Goal: Transaction & Acquisition: Purchase product/service

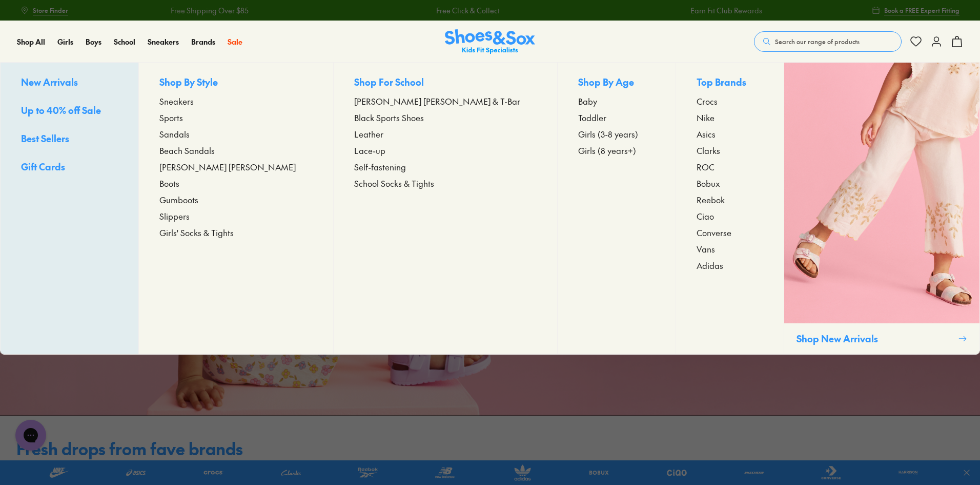
click at [578, 150] on span "Girls (8 years+)" at bounding box center [607, 150] width 58 height 12
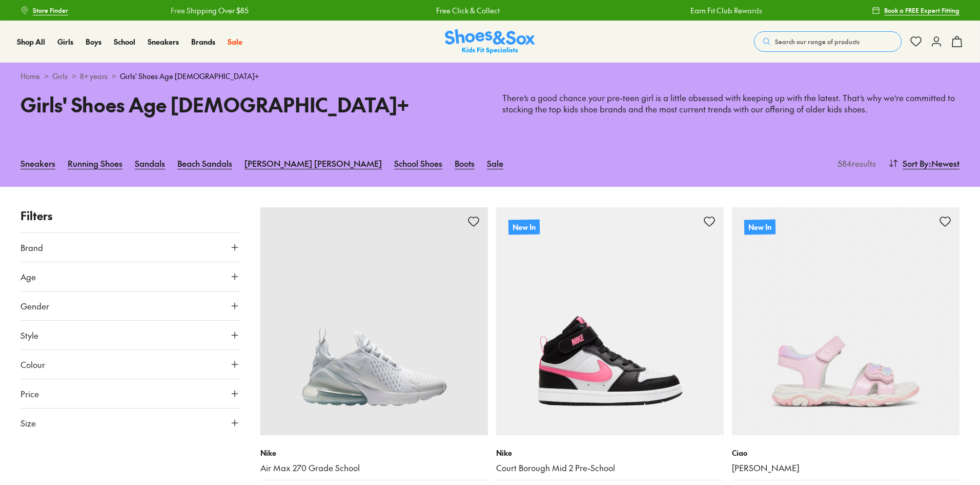
click at [200, 325] on button "Style" at bounding box center [130, 334] width 219 height 29
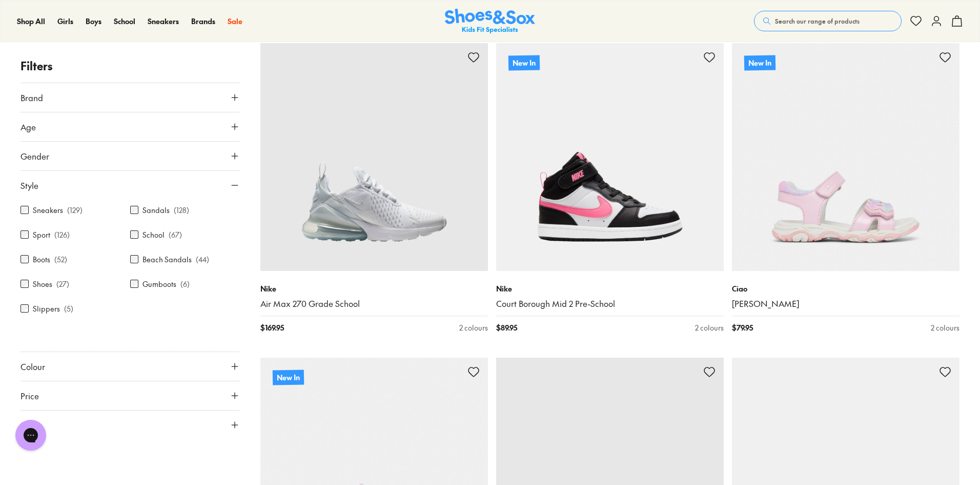
scroll to position [165, 0]
click at [174, 285] on label "Gumboots" at bounding box center [160, 283] width 34 height 11
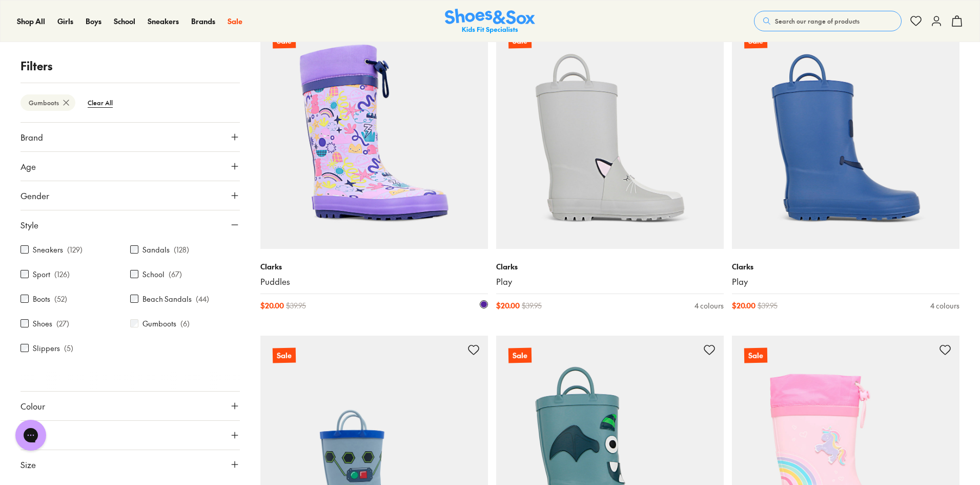
scroll to position [187, 0]
click at [380, 186] on img at bounding box center [374, 135] width 228 height 228
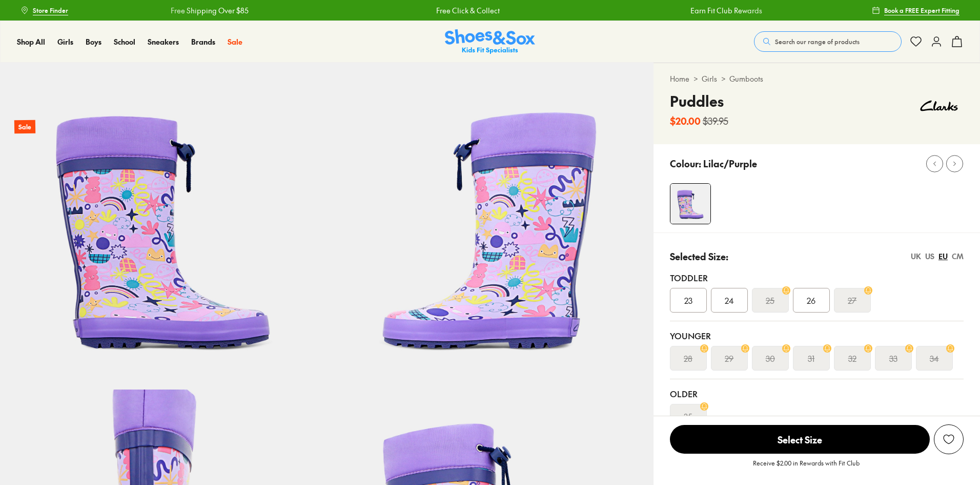
scroll to position [139, 0]
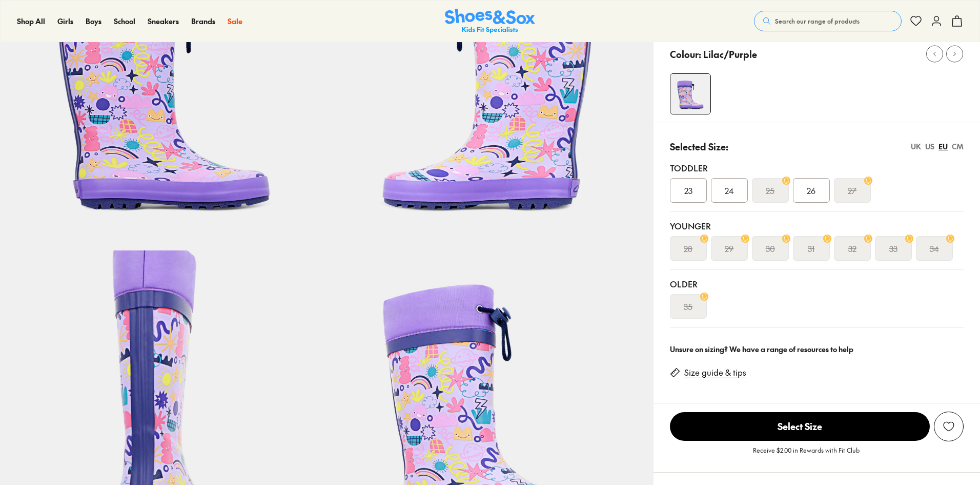
select select "*"
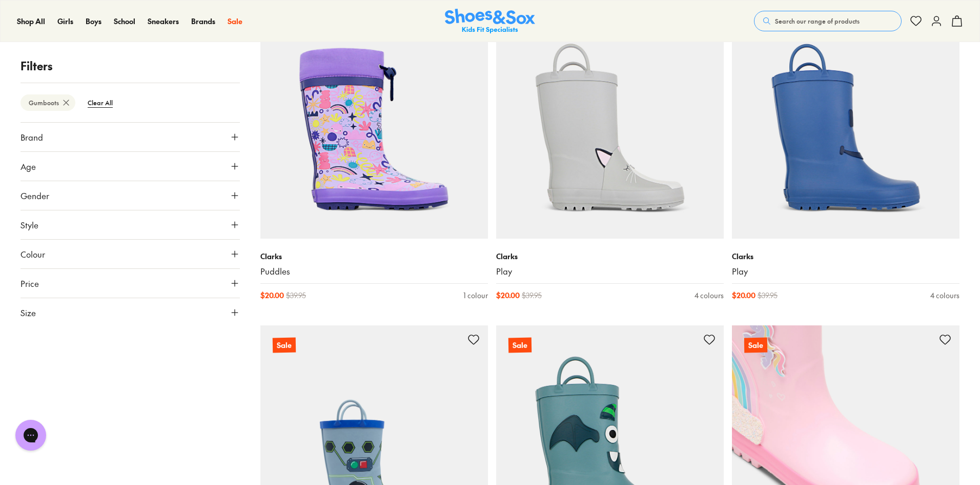
scroll to position [195, 0]
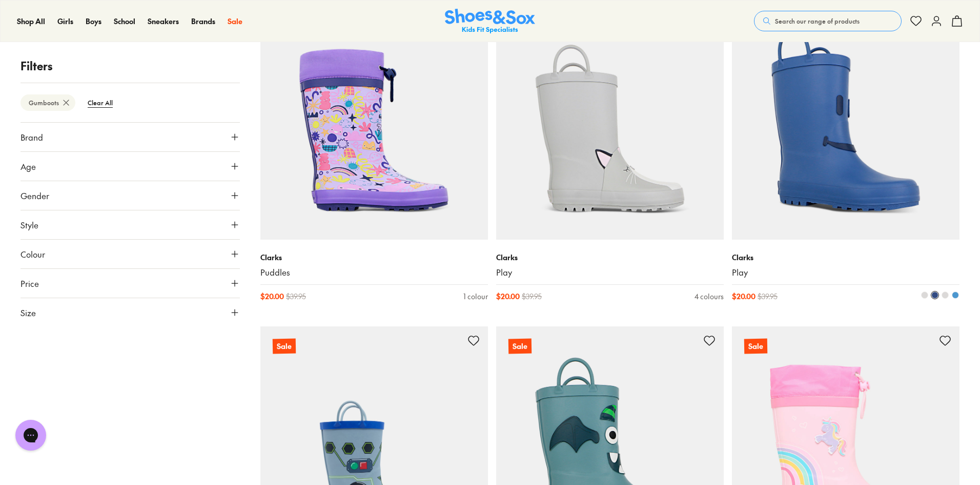
click at [832, 184] on img at bounding box center [846, 126] width 228 height 228
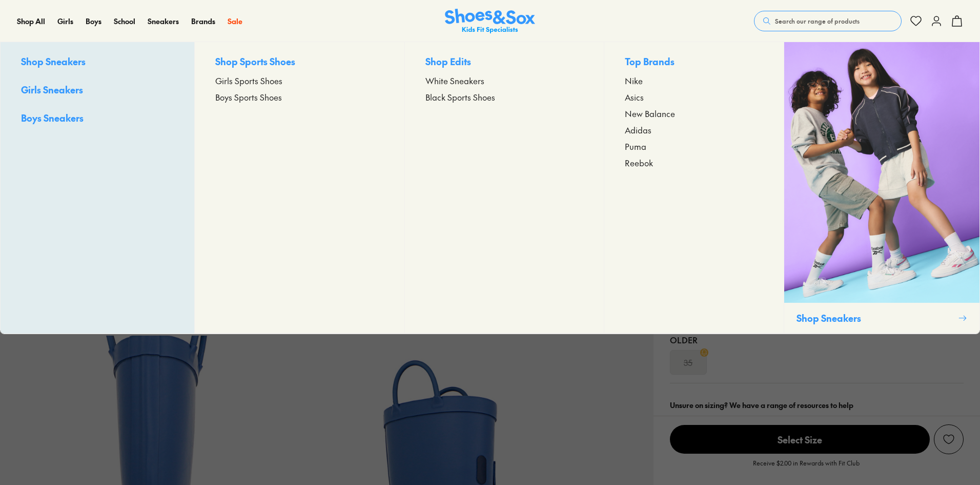
select select "*"
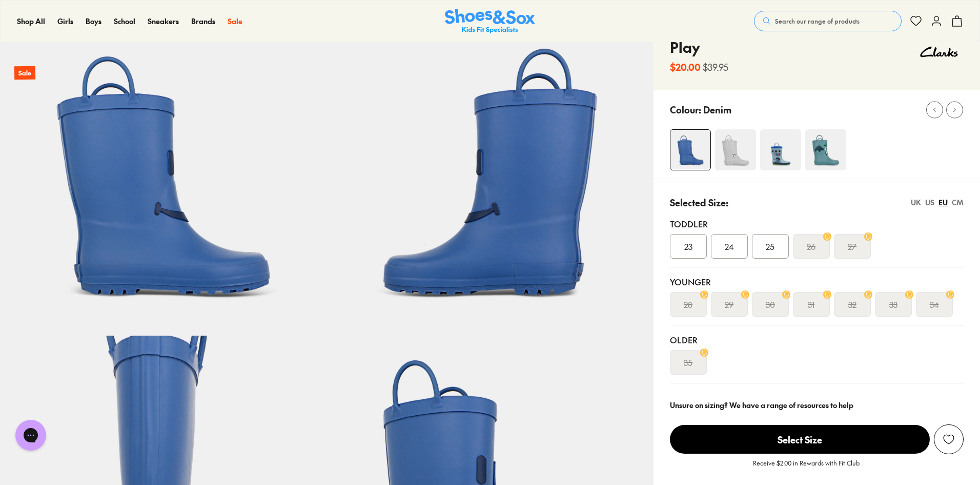
click at [729, 165] on img at bounding box center [735, 149] width 41 height 41
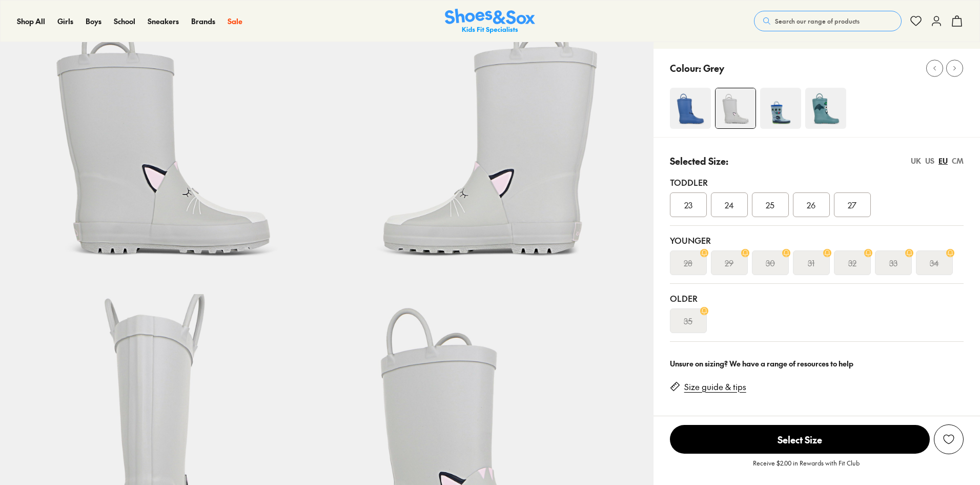
scroll to position [127, 0]
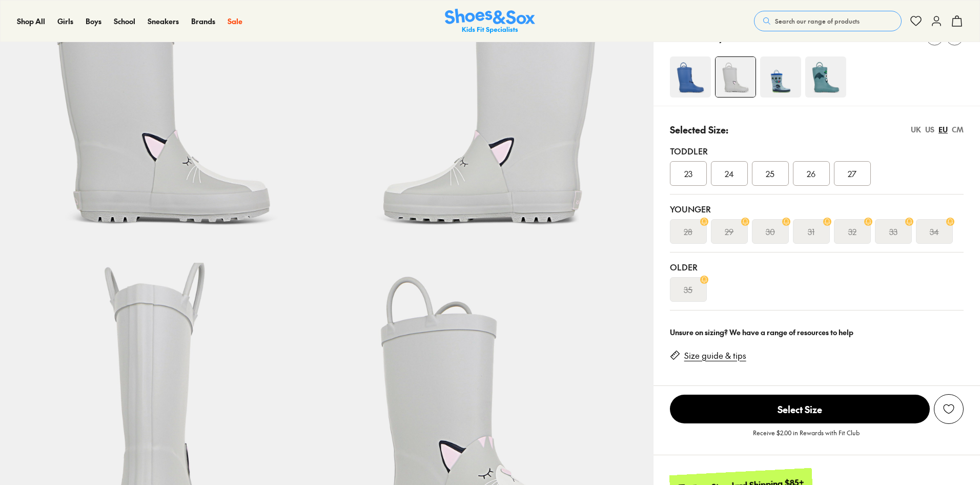
select select "*"
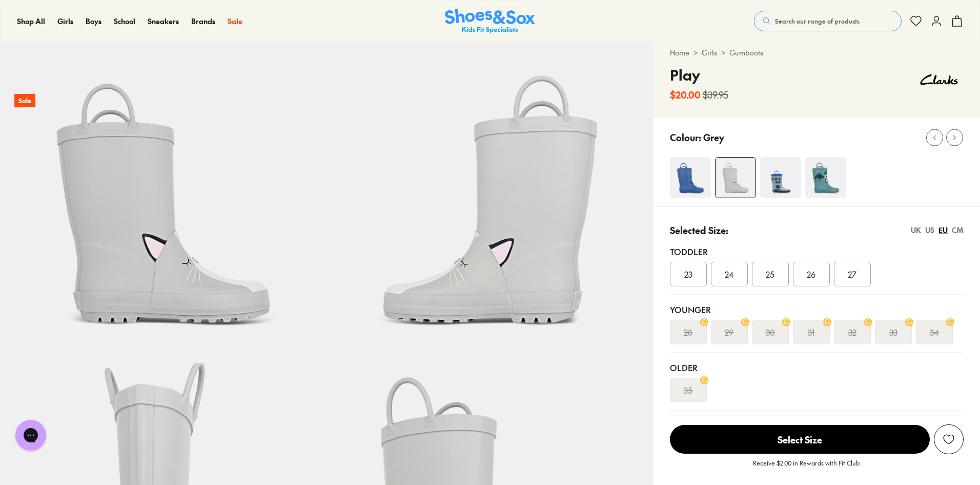
scroll to position [0, 0]
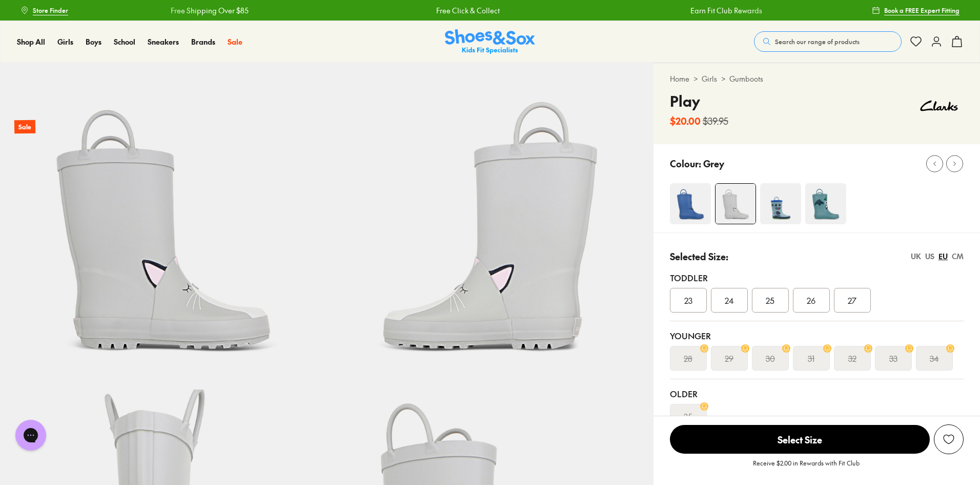
click at [782, 217] on img at bounding box center [780, 203] width 41 height 41
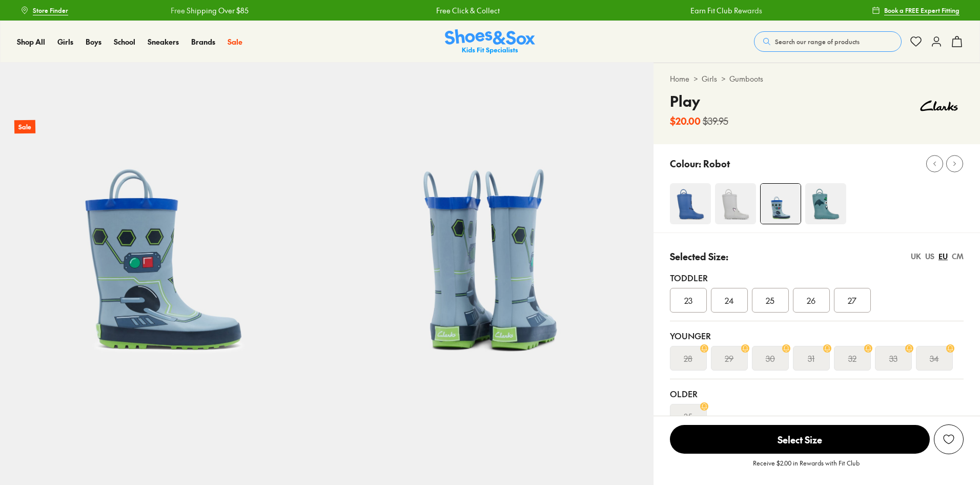
click at [829, 194] on img at bounding box center [826, 203] width 41 height 41
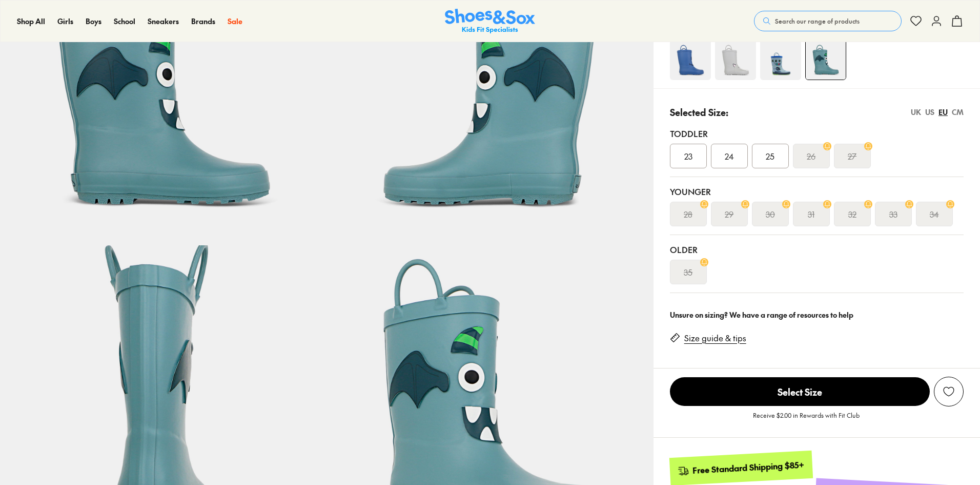
scroll to position [148, 0]
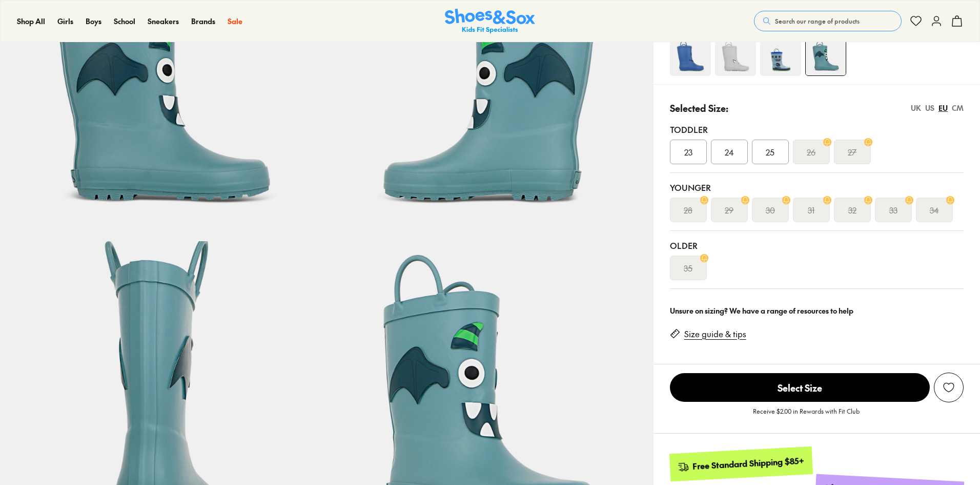
select select "*"
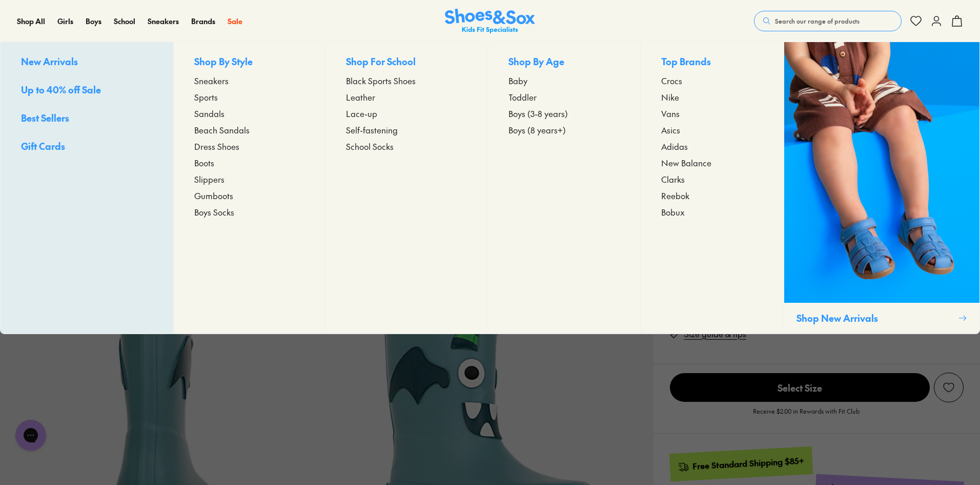
scroll to position [0, 0]
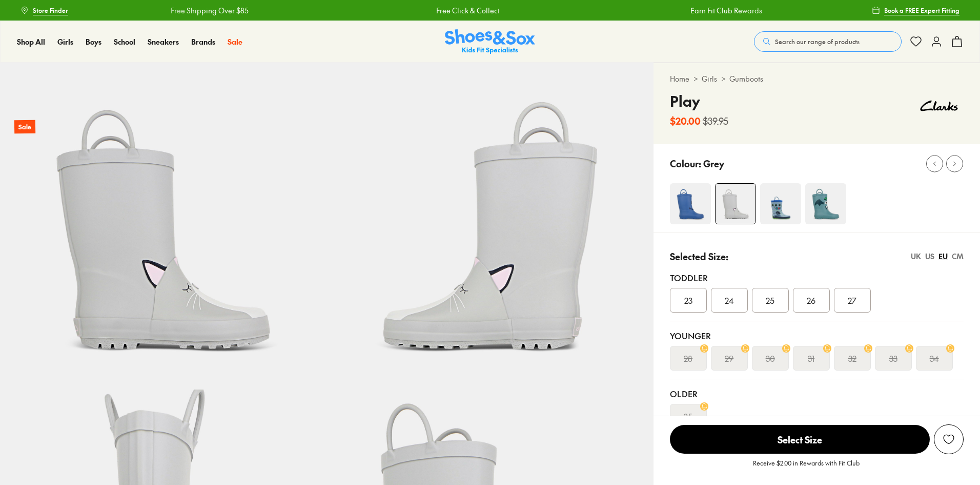
select select "*"
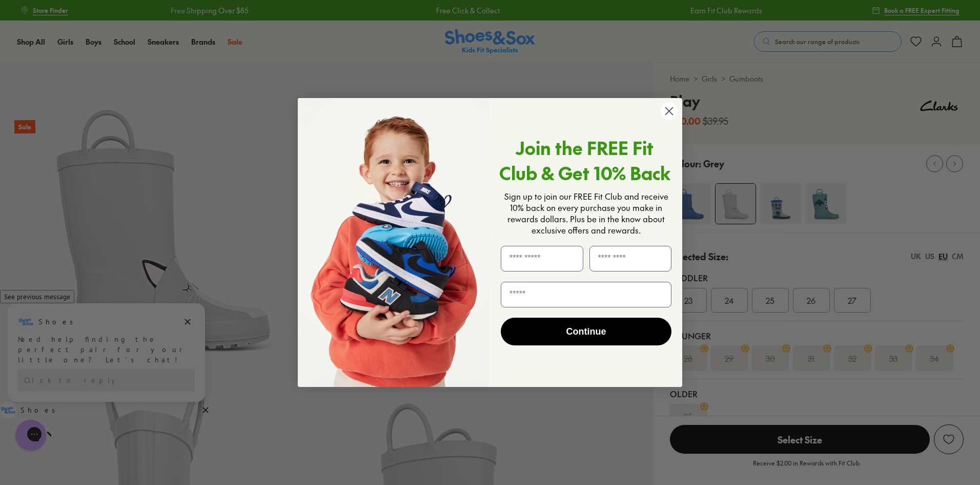
click at [669, 104] on circle "Close dialog" at bounding box center [669, 111] width 17 height 17
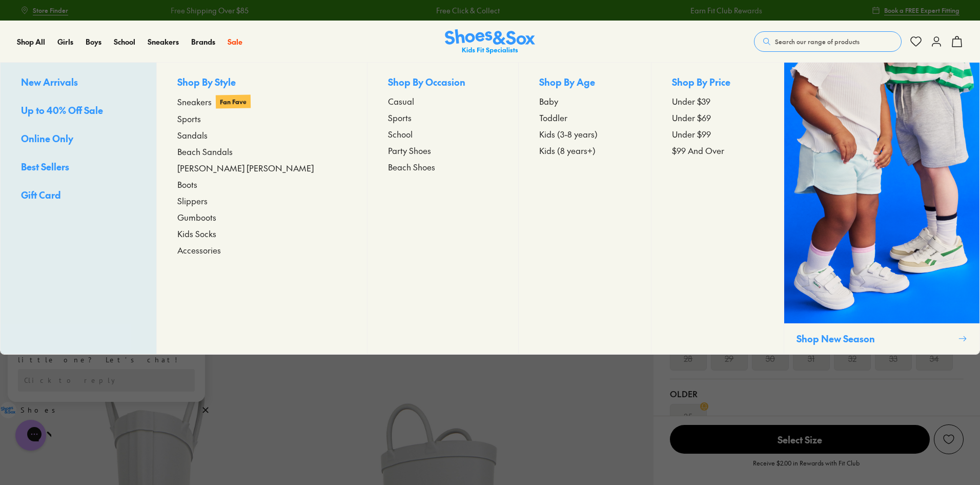
click at [211, 217] on span "Gumboots" at bounding box center [196, 217] width 39 height 12
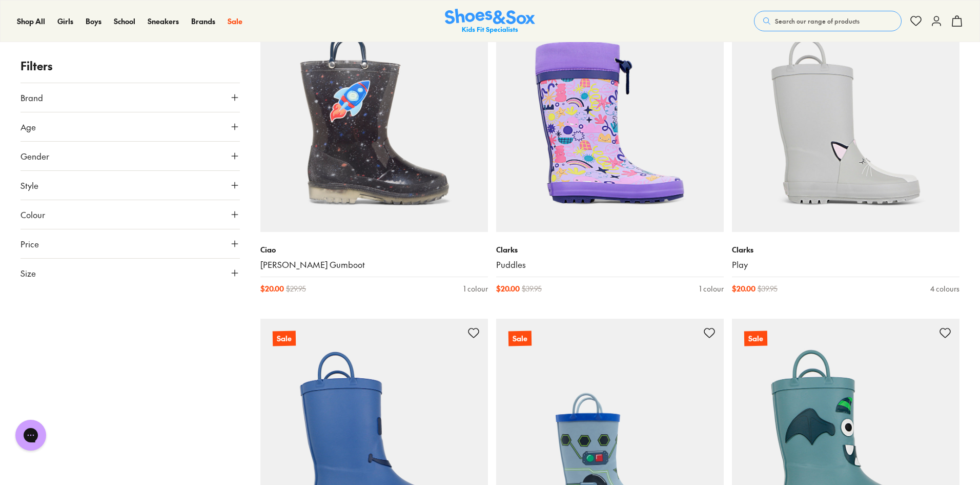
click at [76, 276] on button "Size" at bounding box center [130, 272] width 219 height 29
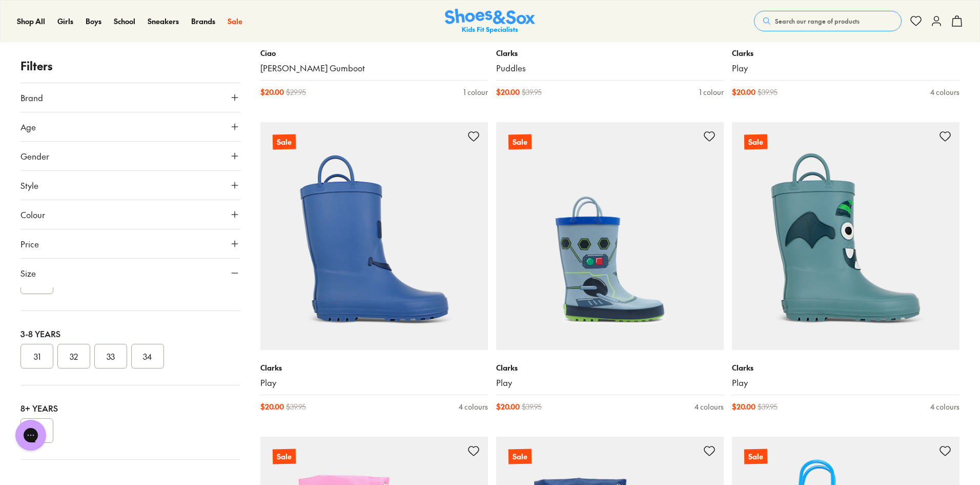
scroll to position [425, 0]
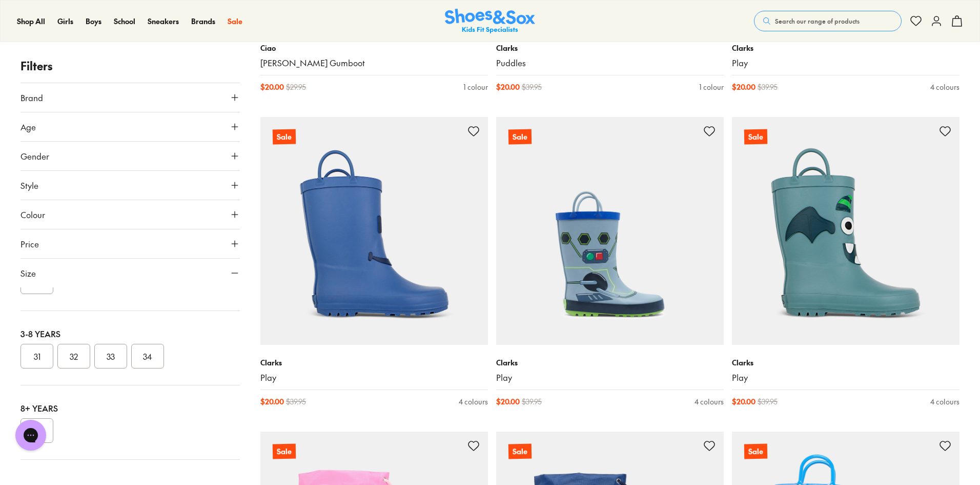
click at [49, 422] on div "Chat with us" at bounding box center [30, 435] width 41 height 38
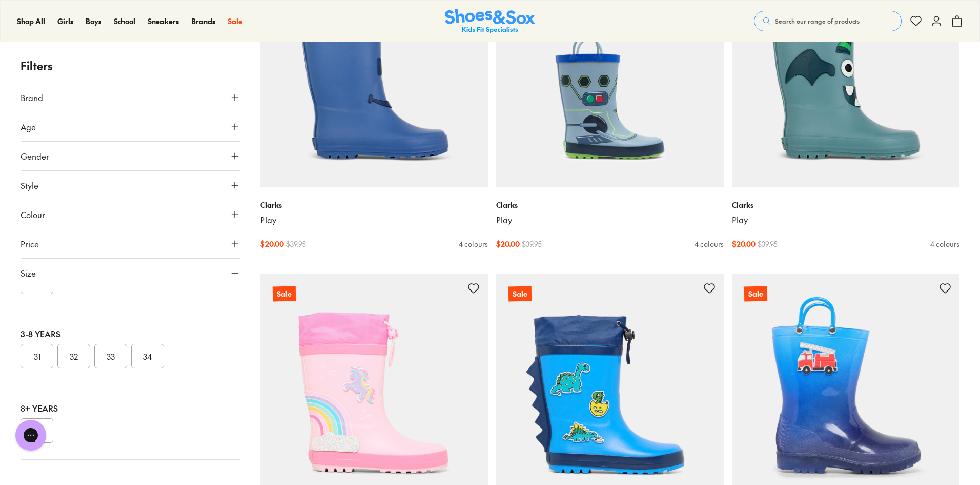
scroll to position [582, 0]
click at [155, 353] on button "34" at bounding box center [147, 356] width 33 height 25
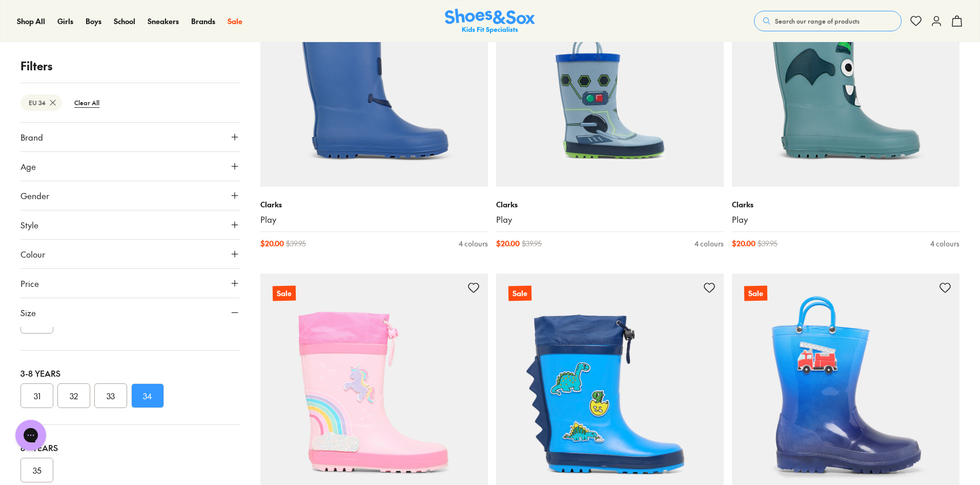
scroll to position [155, 0]
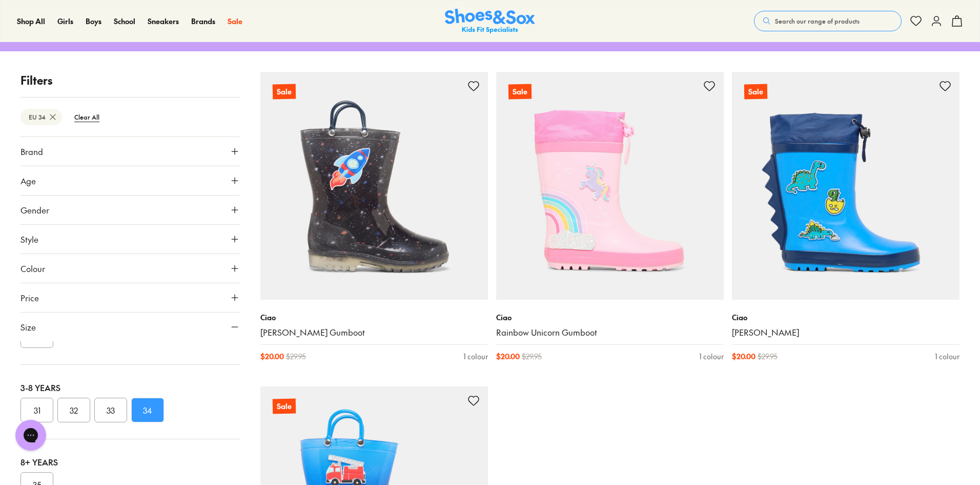
click at [155, 353] on div "1-3 Years 21 22 23 24 25 26 27" at bounding box center [130, 312] width 219 height 103
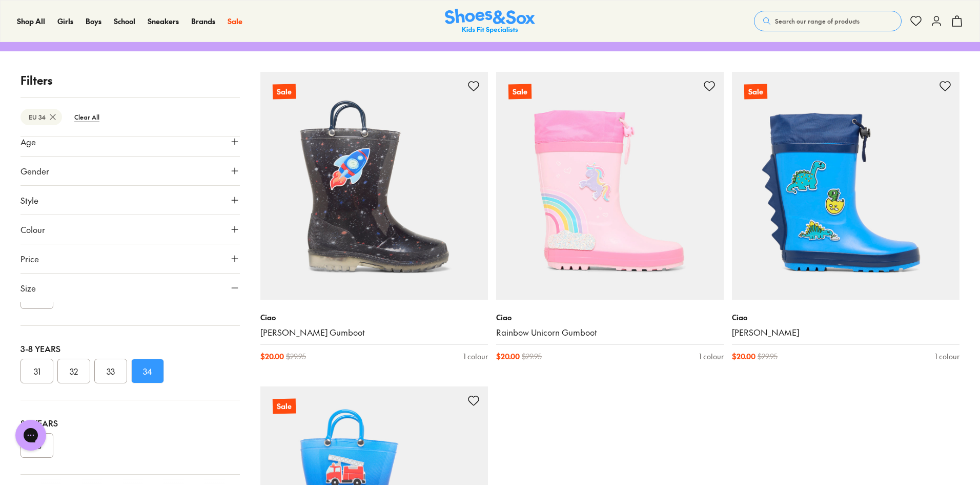
click at [46, 451] on div "Chat with us" at bounding box center [30, 435] width 41 height 38
drag, startPoint x: 30, startPoint y: 434, endPoint x: 147, endPoint y: 451, distance: 118.6
click at [51, 451] on html "Chat with us" at bounding box center [30, 435] width 41 height 38
drag, startPoint x: 33, startPoint y: 438, endPoint x: 59, endPoint y: 325, distance: 116.2
click at [51, 416] on html "Chat with us" at bounding box center [30, 435] width 41 height 38
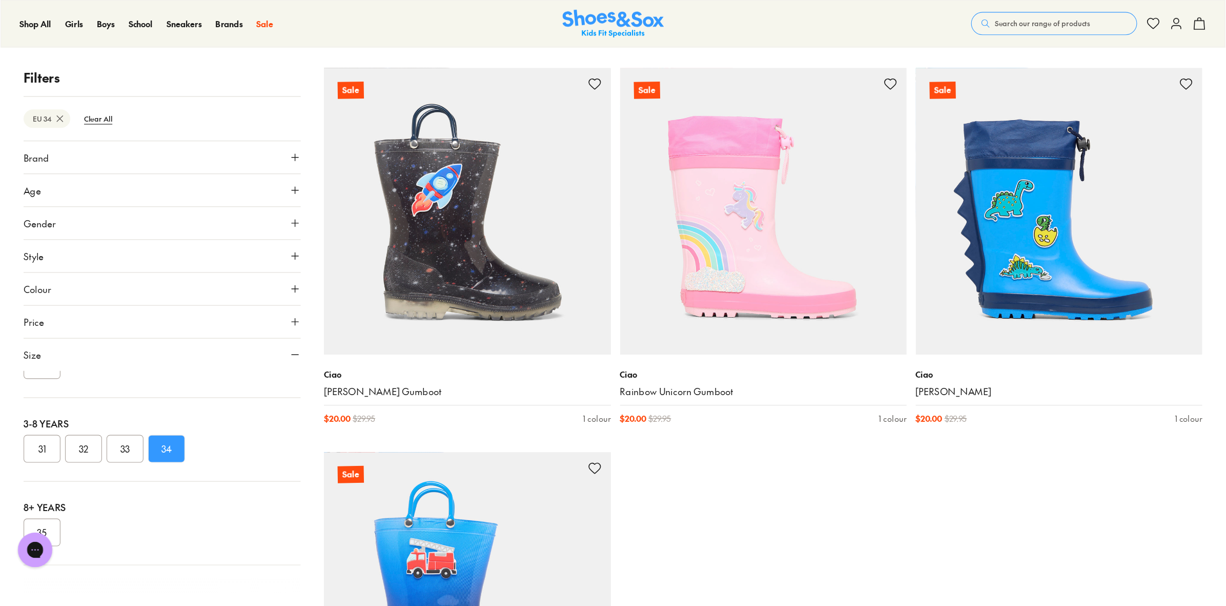
scroll to position [78, 0]
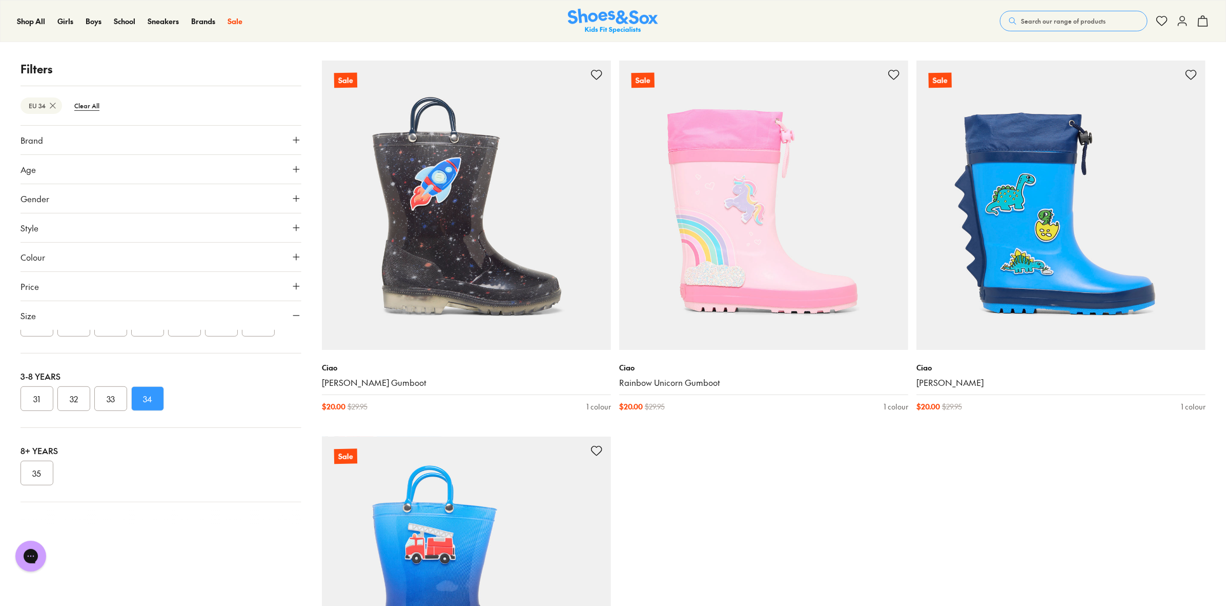
click at [26, 480] on button "35" at bounding box center [37, 472] width 33 height 25
click at [143, 411] on button "34" at bounding box center [147, 398] width 33 height 25
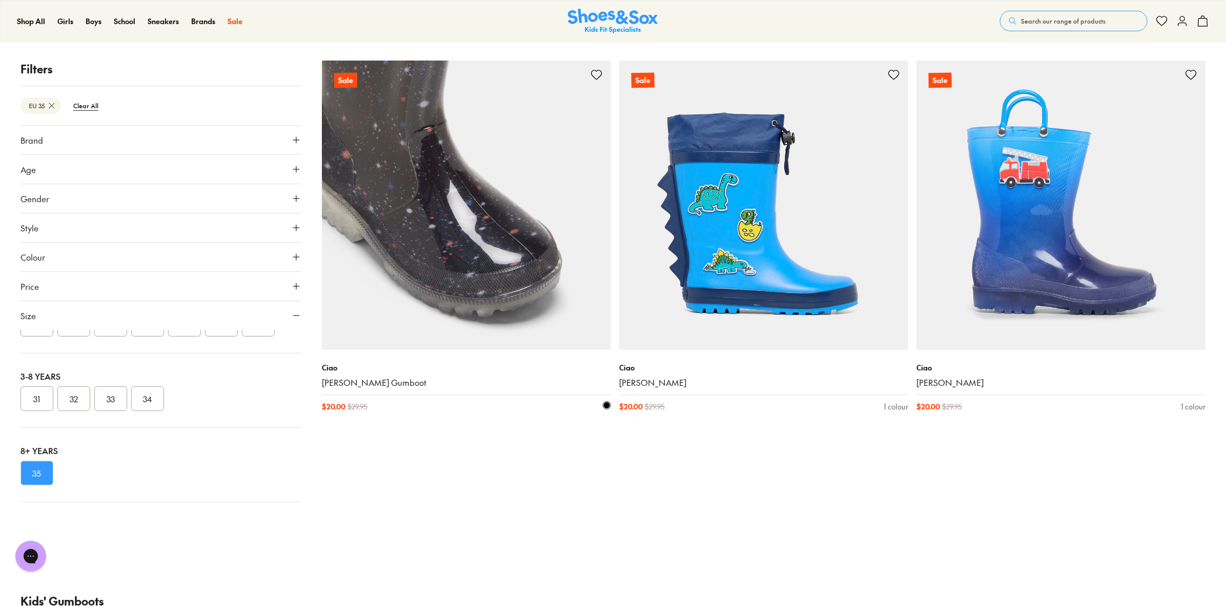
click at [494, 278] on img at bounding box center [466, 205] width 289 height 289
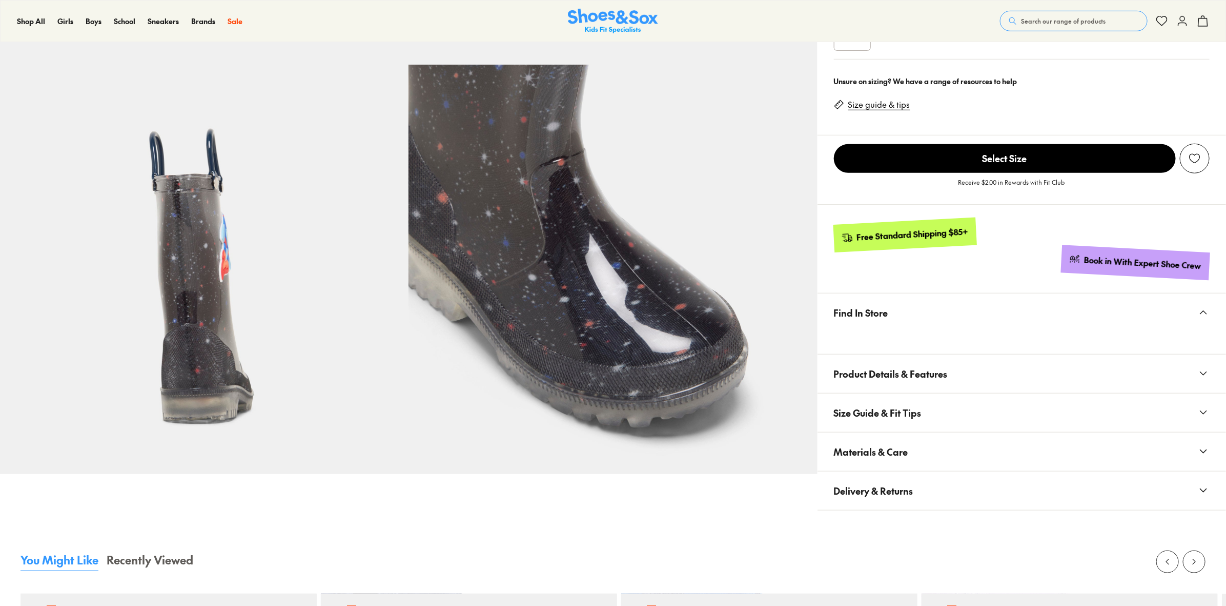
select select "*"
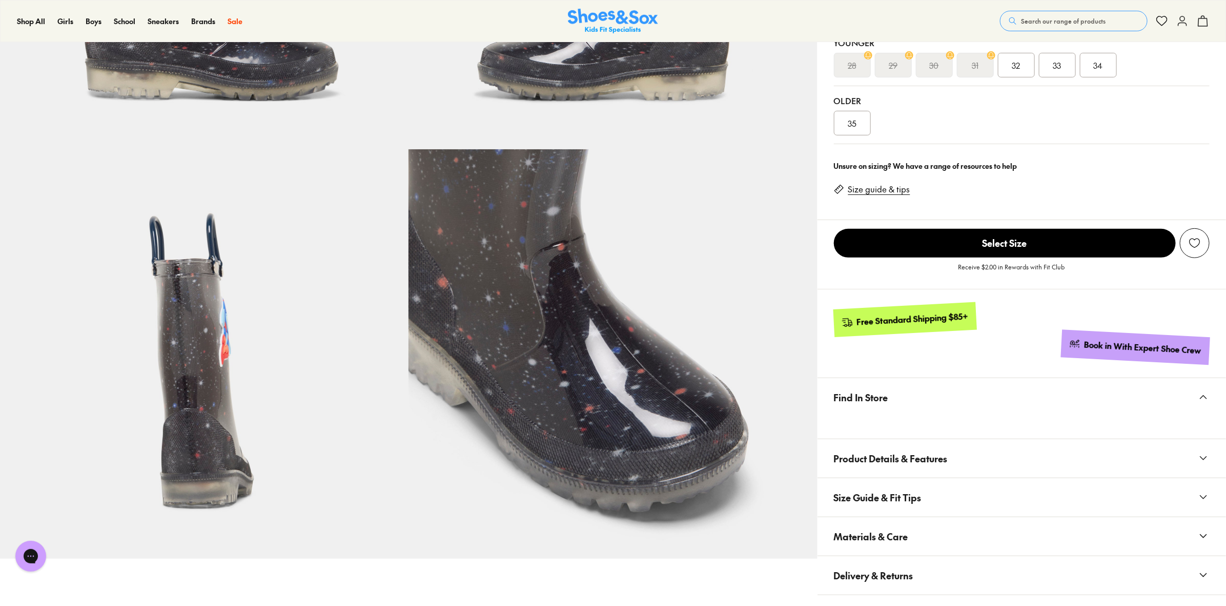
scroll to position [323, 0]
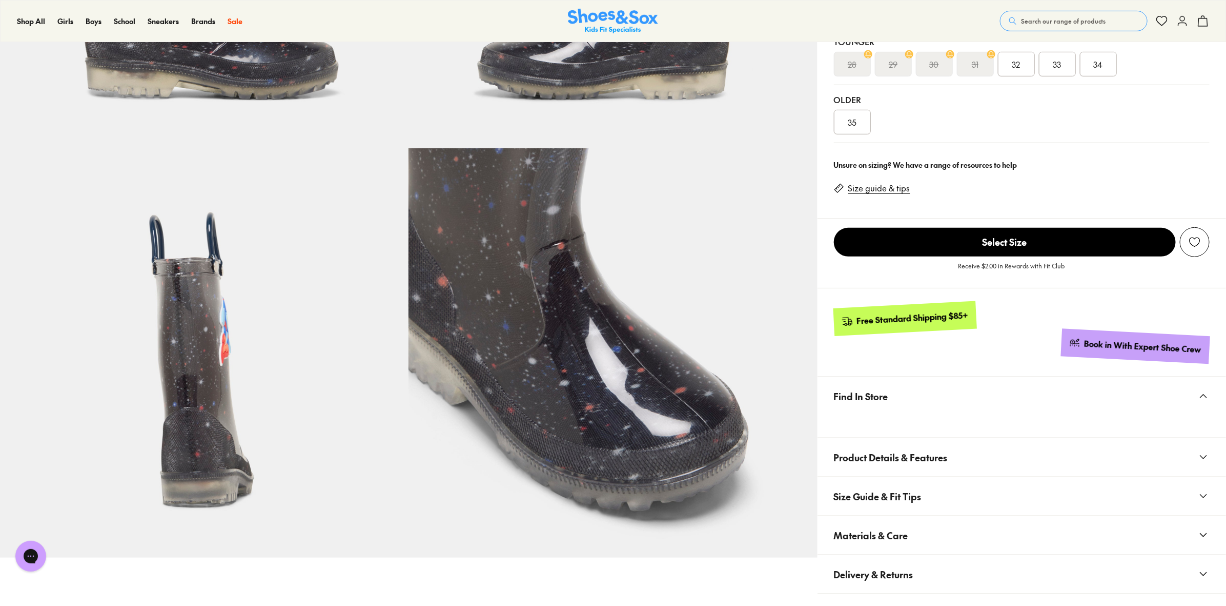
click at [876, 396] on span "Find In Store" at bounding box center [861, 396] width 54 height 30
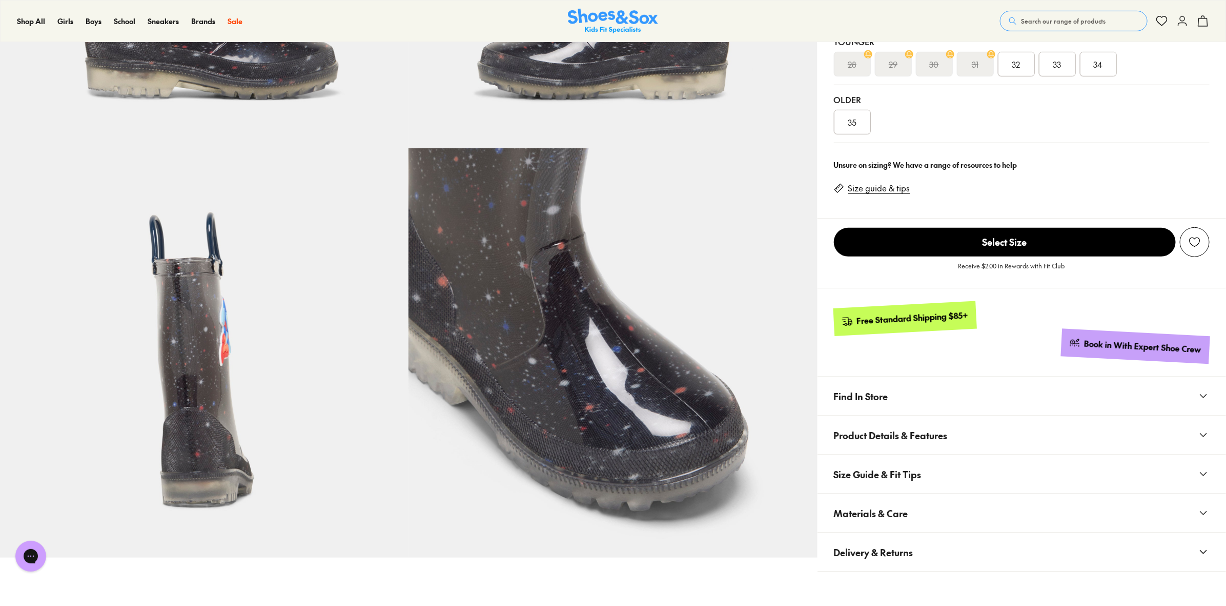
click at [880, 395] on span "Find In Store" at bounding box center [861, 396] width 54 height 30
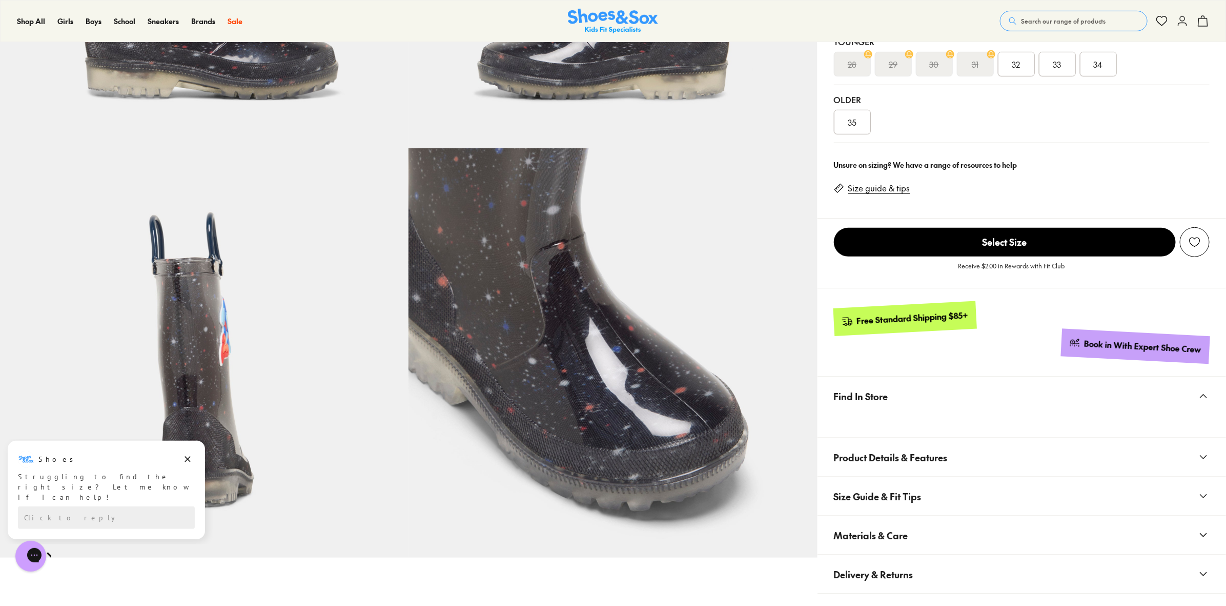
scroll to position [0, 0]
click at [860, 130] on div "35" at bounding box center [852, 122] width 37 height 25
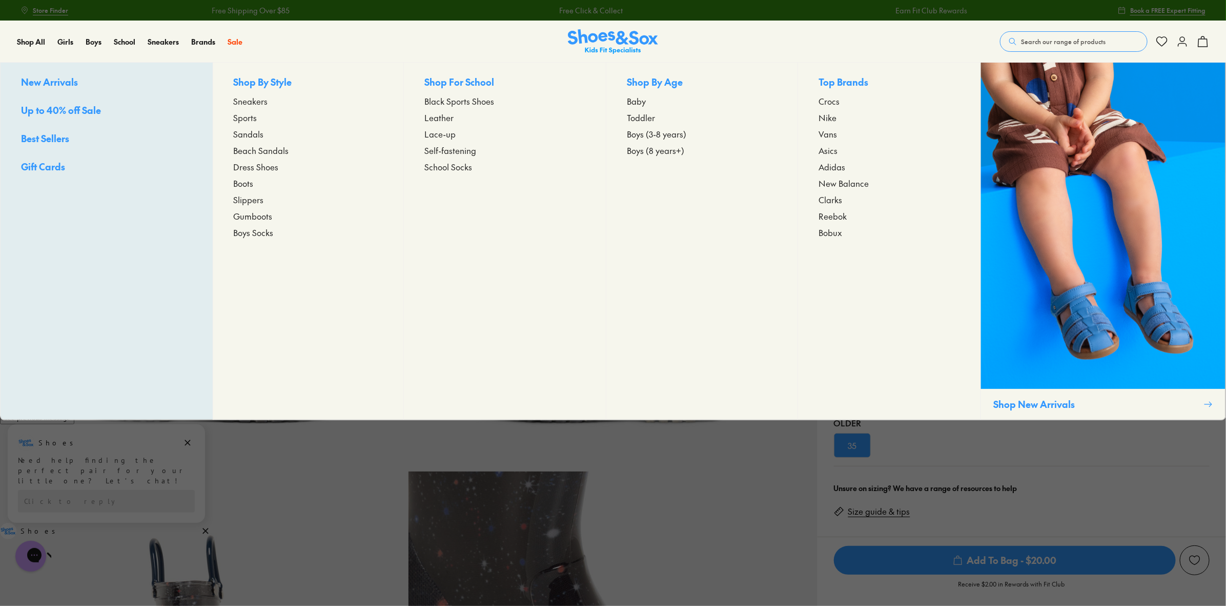
click at [243, 102] on span "Sneakers" at bounding box center [251, 101] width 34 height 12
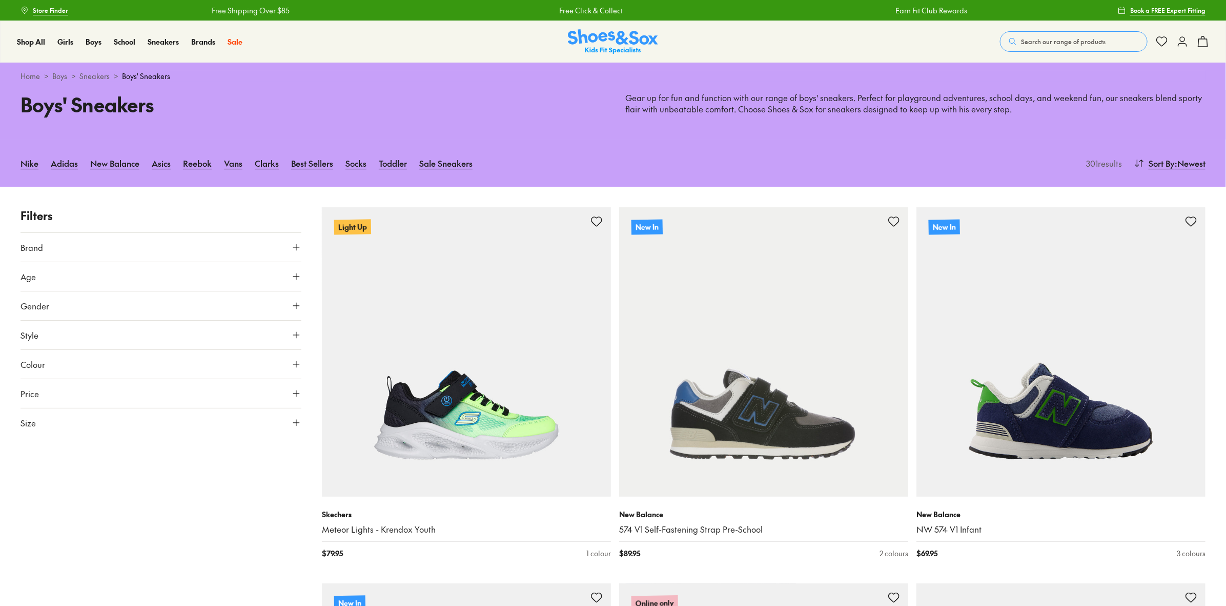
click at [150, 337] on button "Style" at bounding box center [161, 334] width 281 height 29
click at [116, 484] on button "Size" at bounding box center [161, 475] width 281 height 29
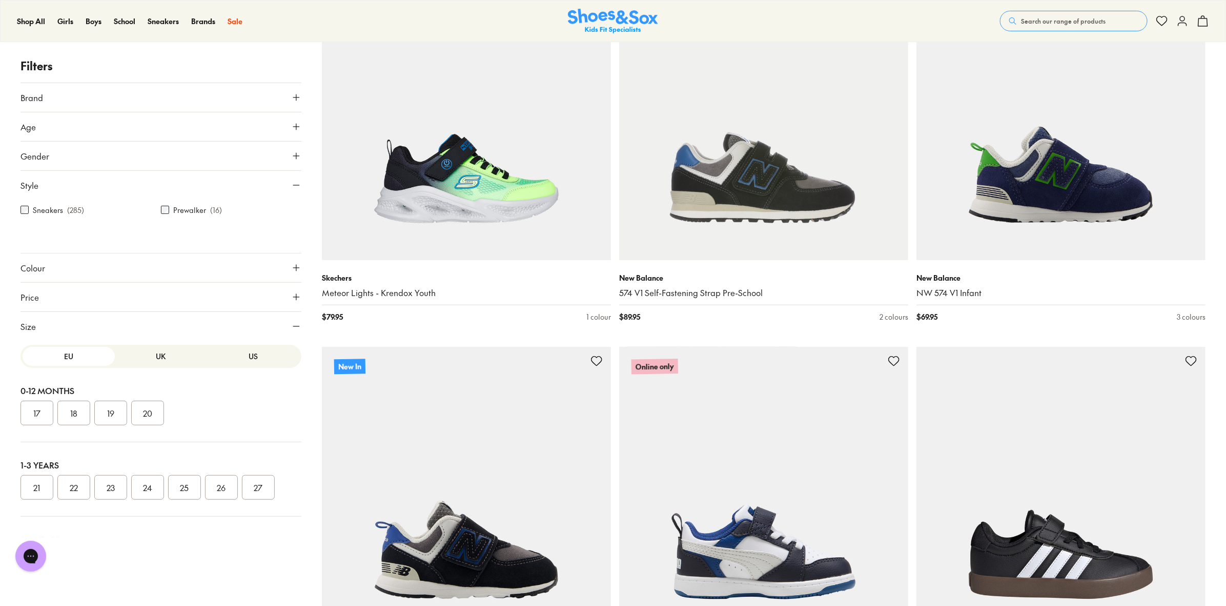
scroll to position [244, 0]
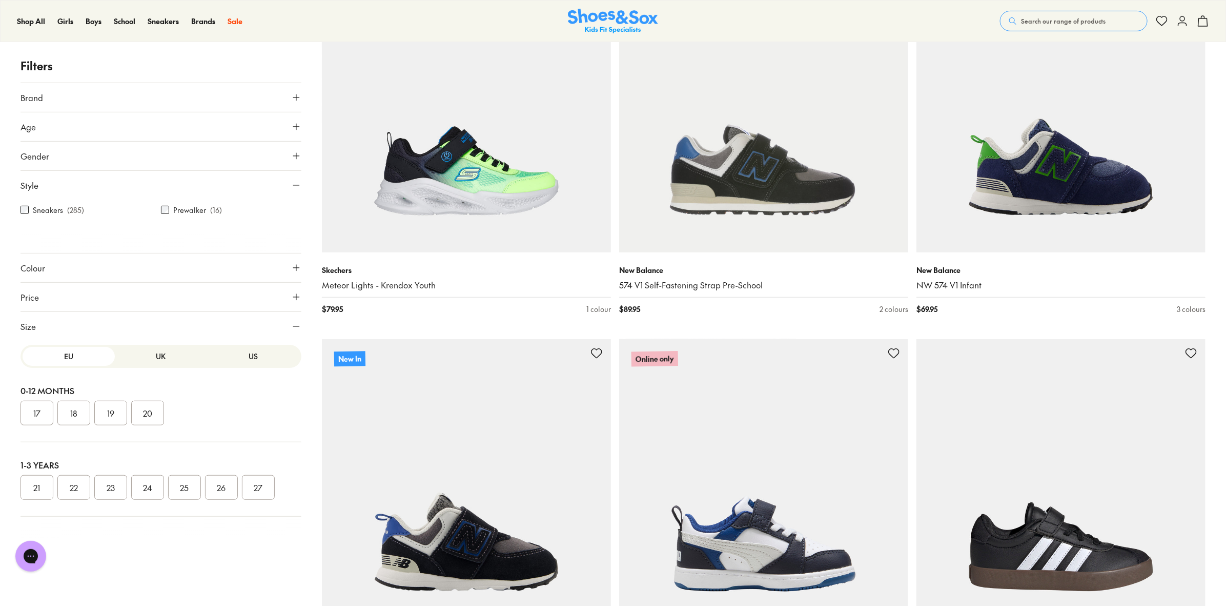
click at [249, 355] on button "US" at bounding box center [253, 356] width 92 height 19
click at [219, 474] on button "3" at bounding box center [221, 469] width 33 height 25
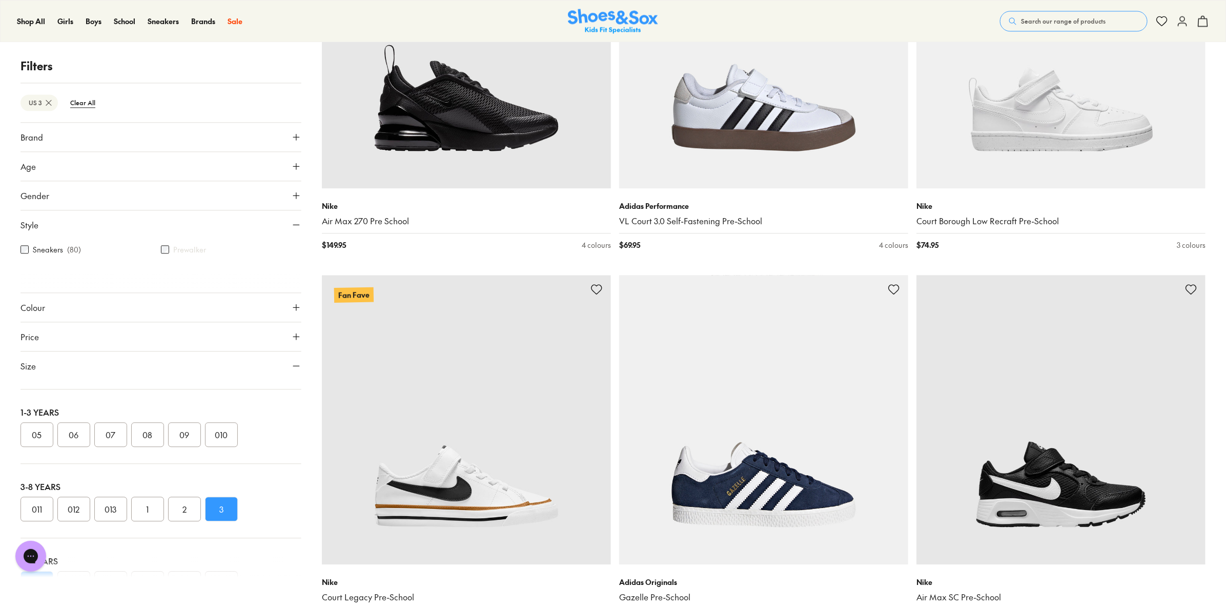
scroll to position [1436, 0]
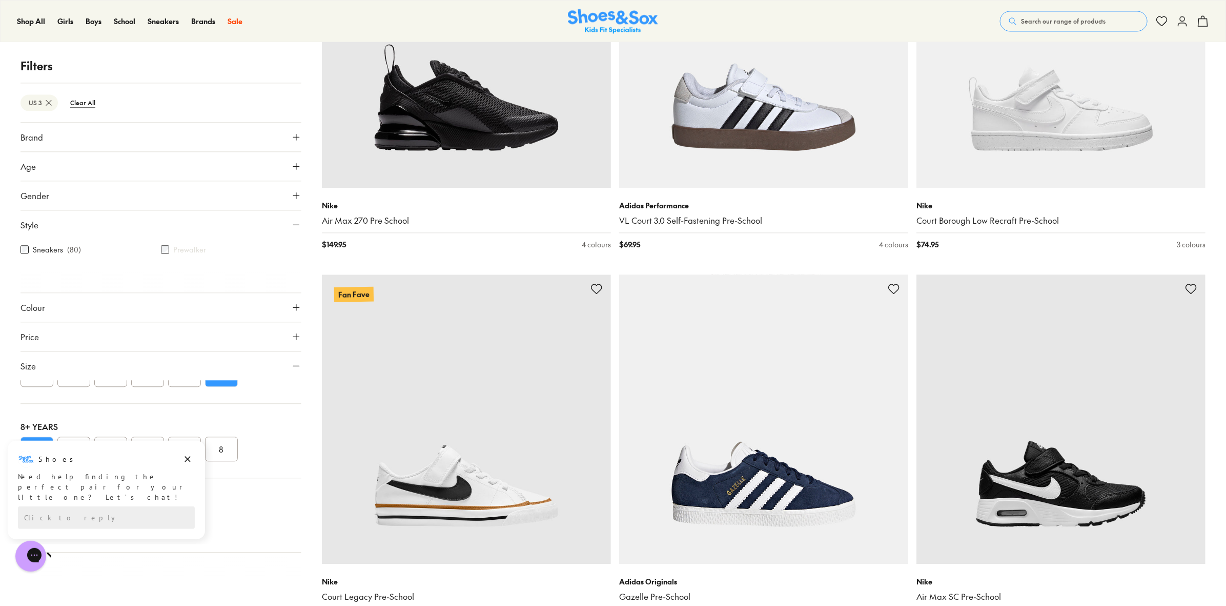
click at [259, 432] on div "8+ Years 3 4 5 6 7 8" at bounding box center [161, 441] width 281 height 74
click at [185, 460] on icon "Dismiss campaign" at bounding box center [188, 458] width 10 height 12
click at [68, 441] on button "4" at bounding box center [73, 448] width 33 height 25
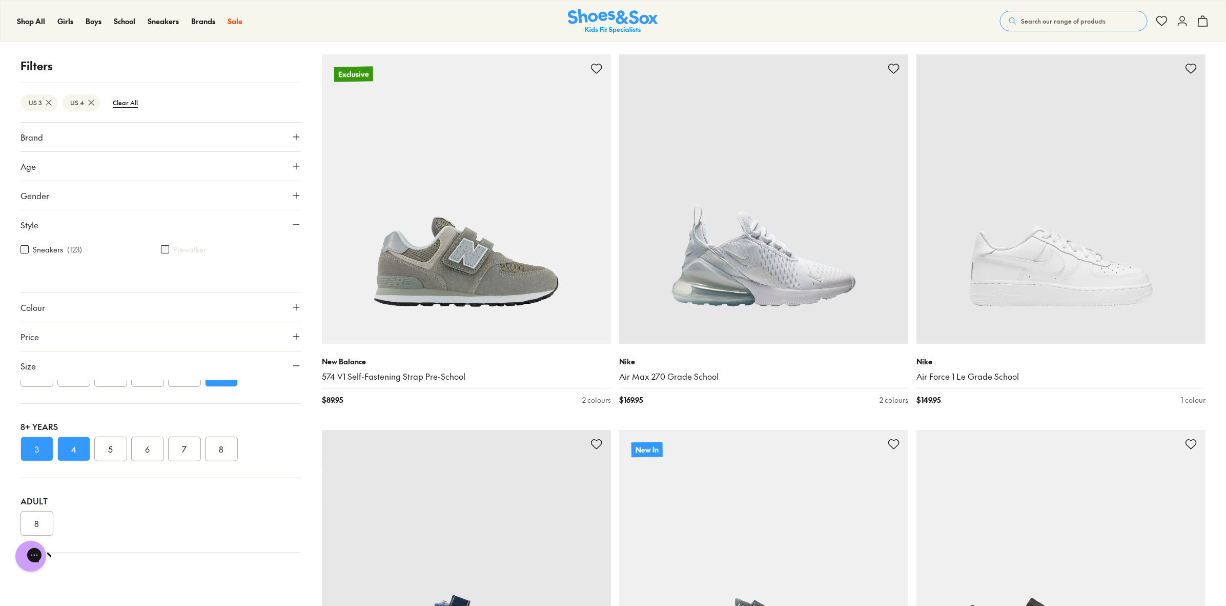
scroll to position [2409, 0]
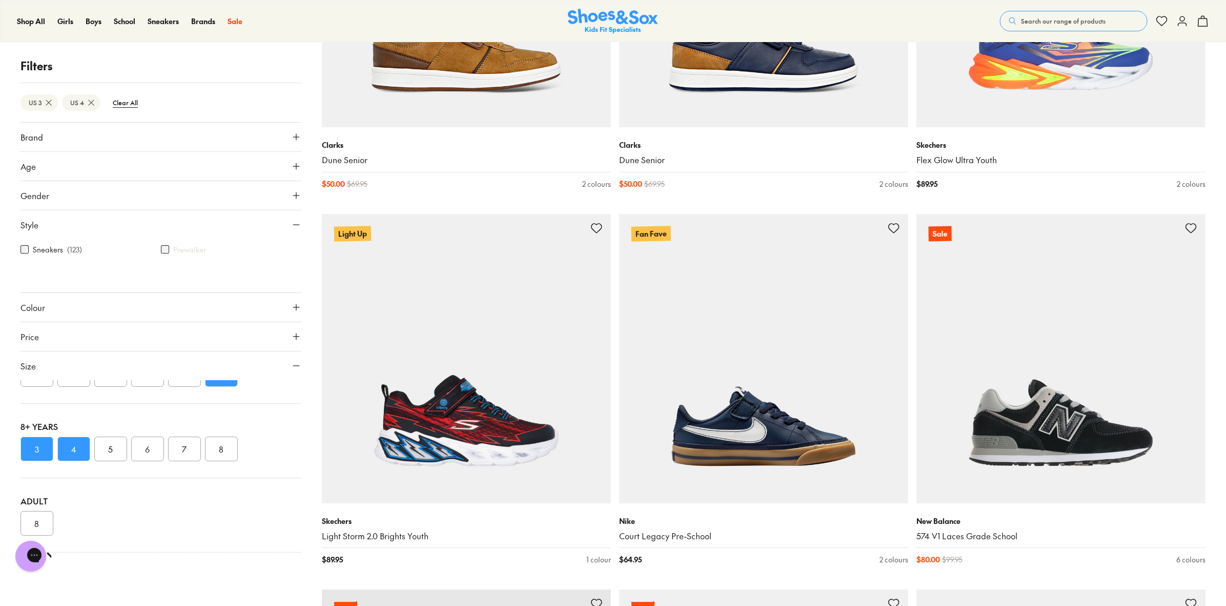
scroll to position [7251, 0]
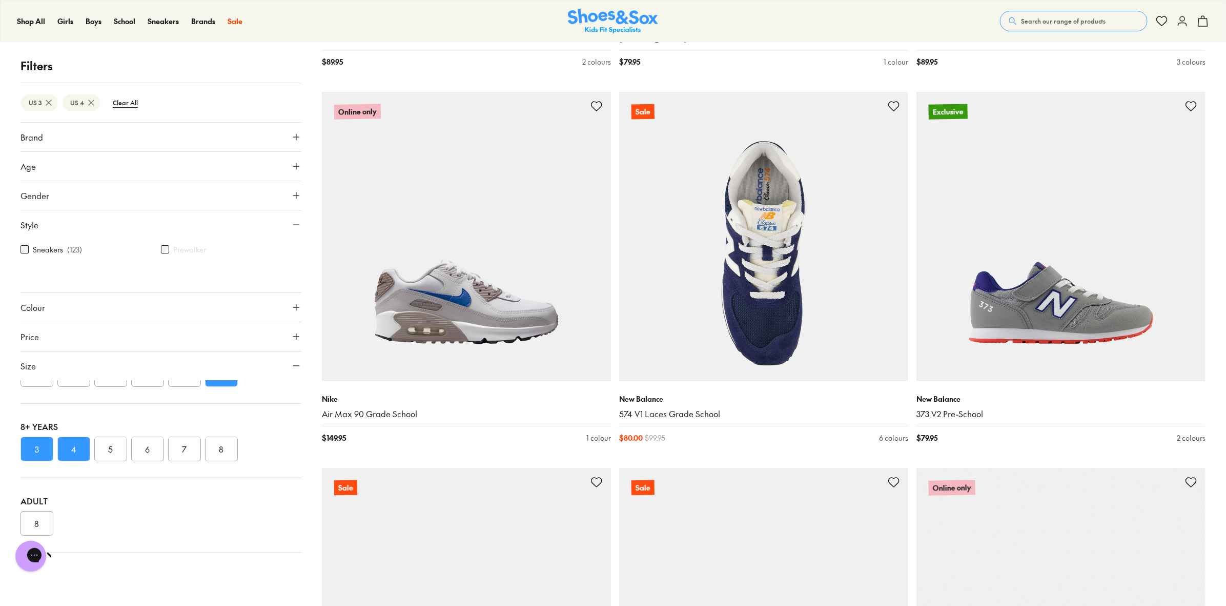
scroll to position [9511, 0]
